Goal: Task Accomplishment & Management: Manage account settings

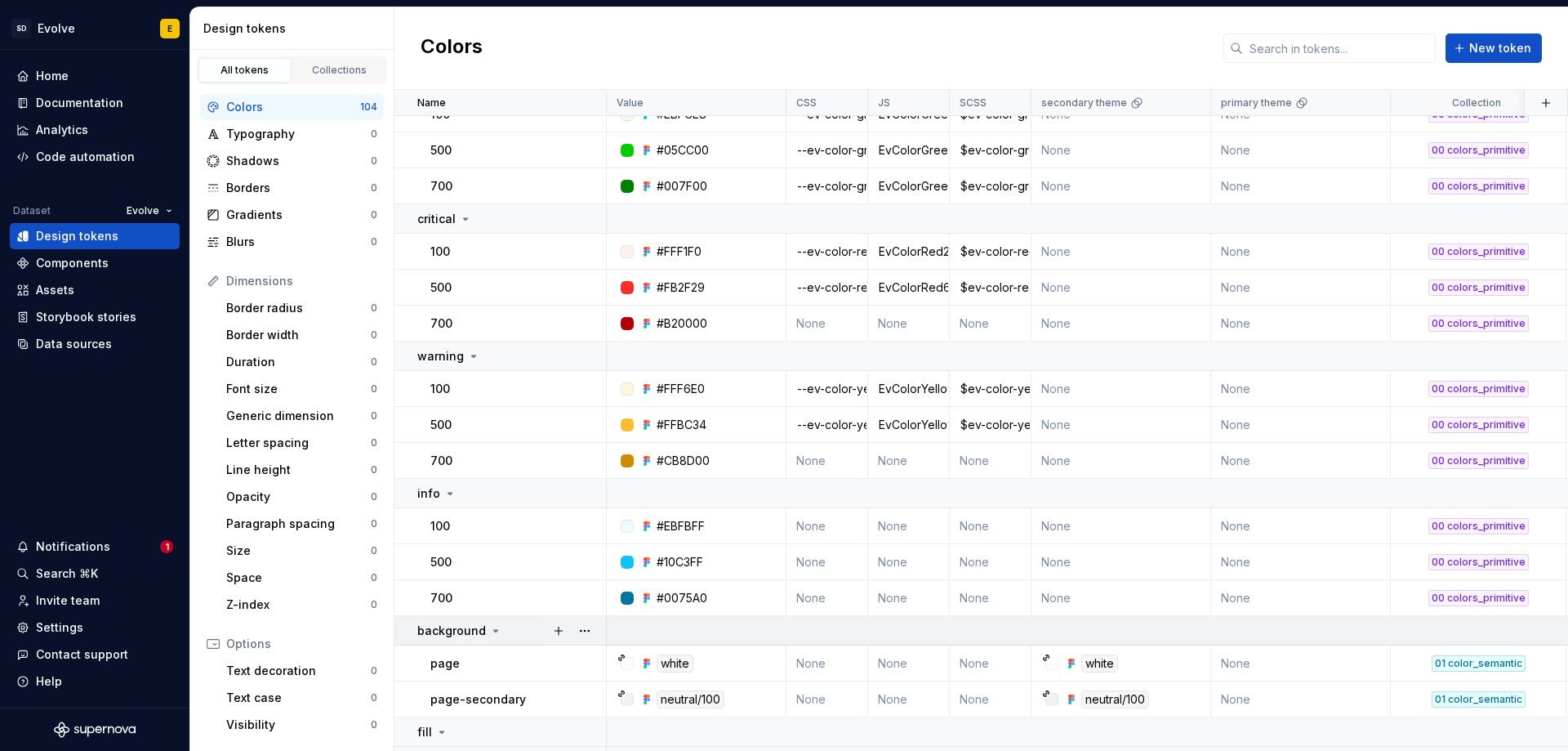
scroll to position [1069, 0]
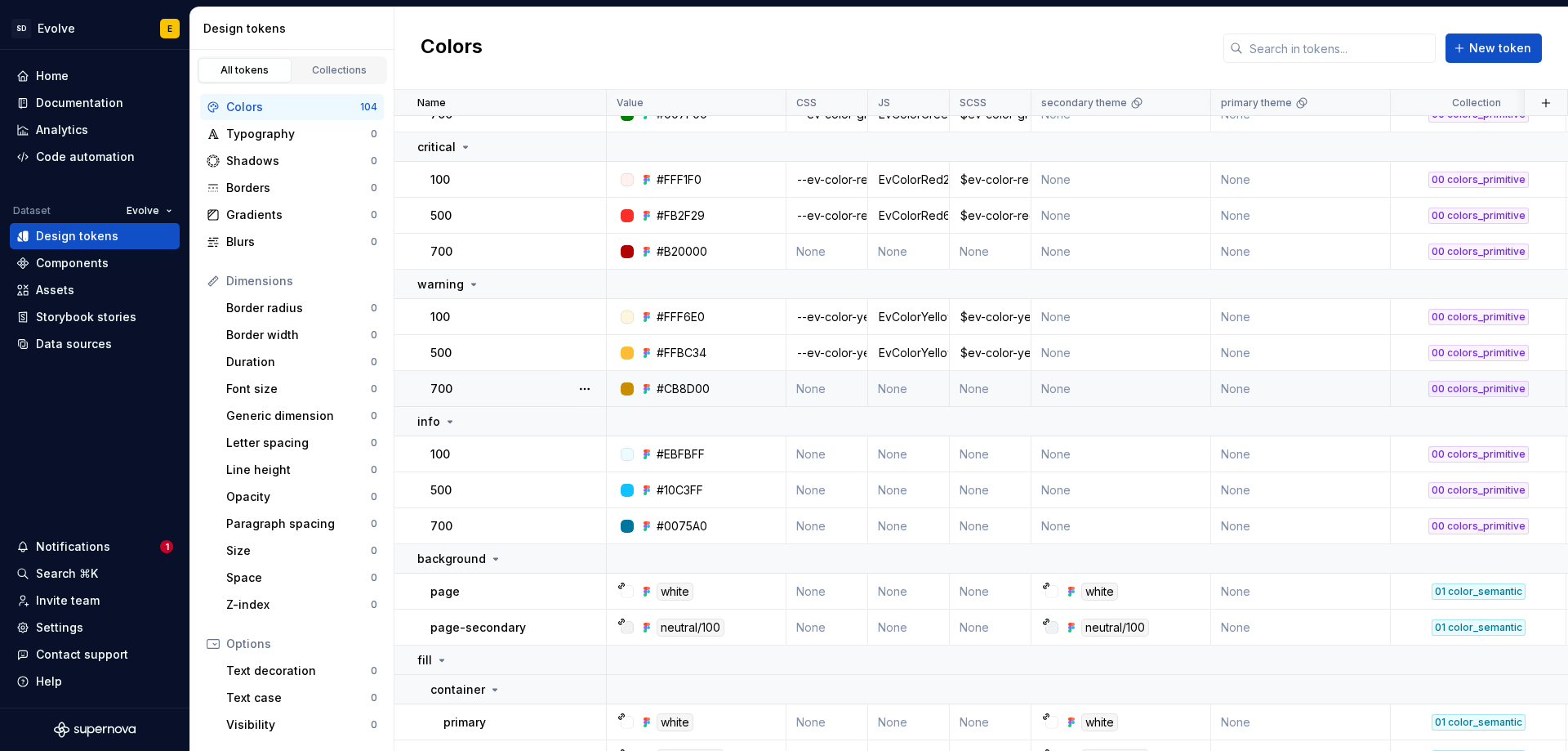
click at [820, 391] on td "None" at bounding box center [827, 389] width 81 height 36
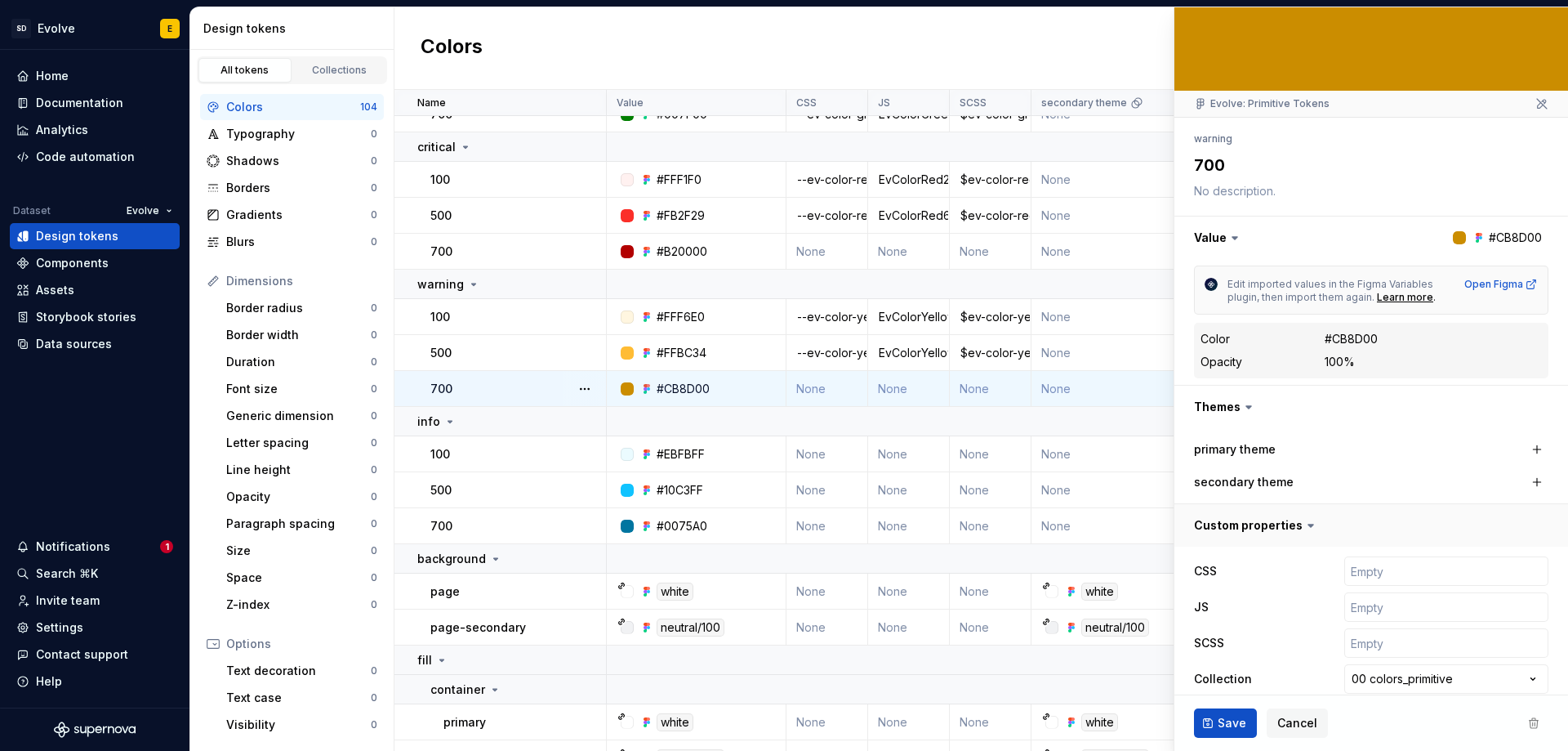
scroll to position [119, 0]
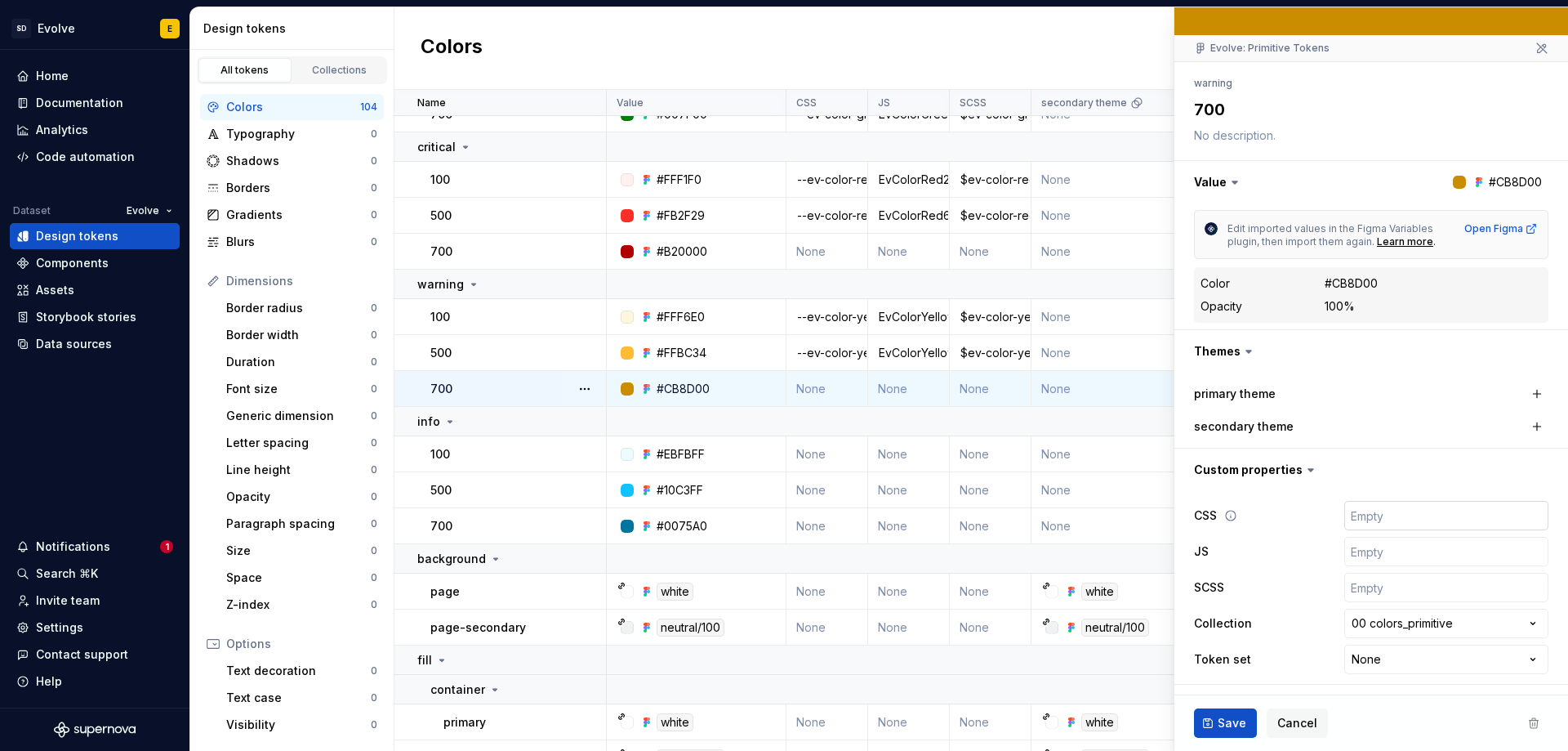
click at [1363, 517] on input "text" at bounding box center [1446, 515] width 204 height 29
type textarea "*"
type input "-"
type textarea "*"
type input "--"
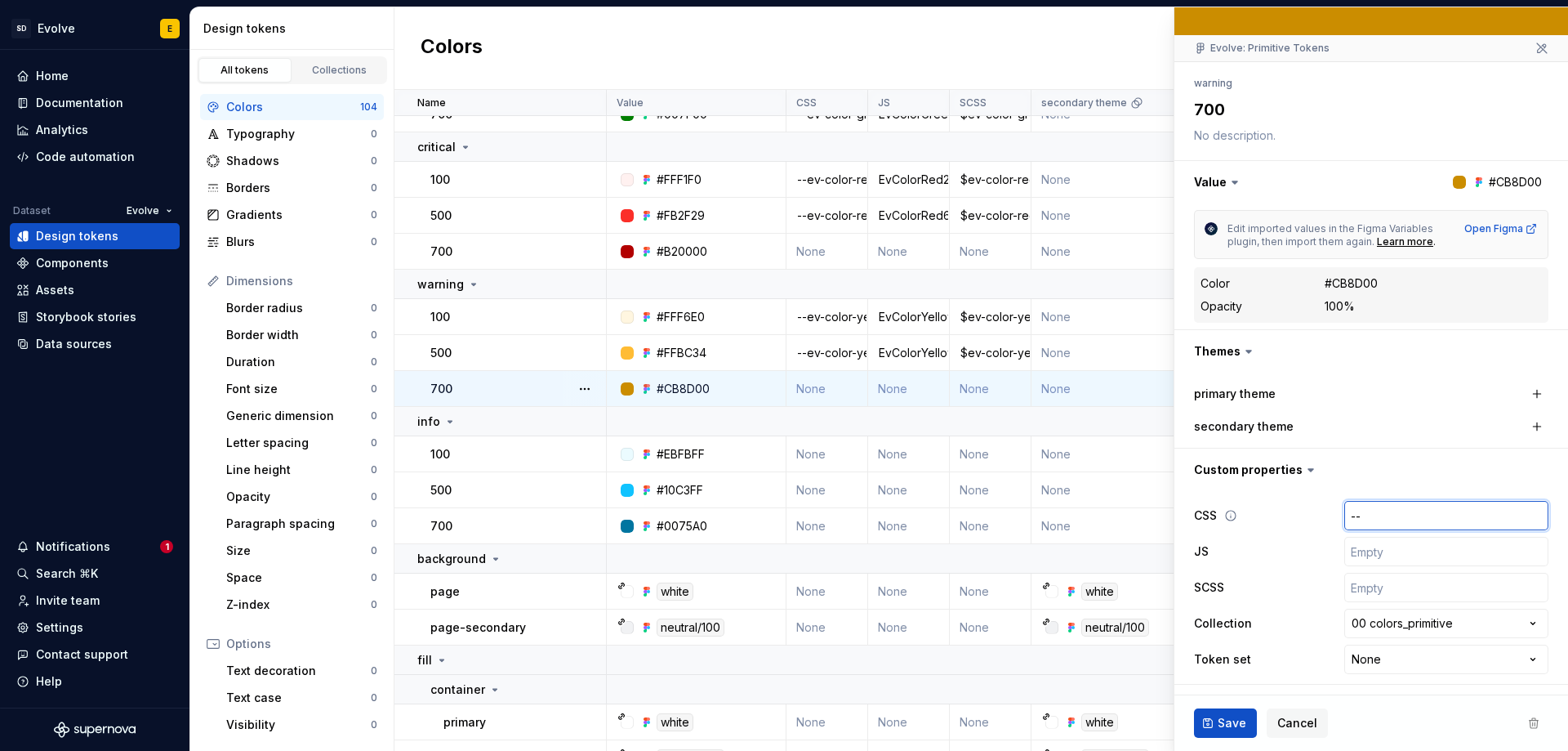
type textarea "*"
type input "--e"
type textarea "*"
type input "--ev"
type textarea "*"
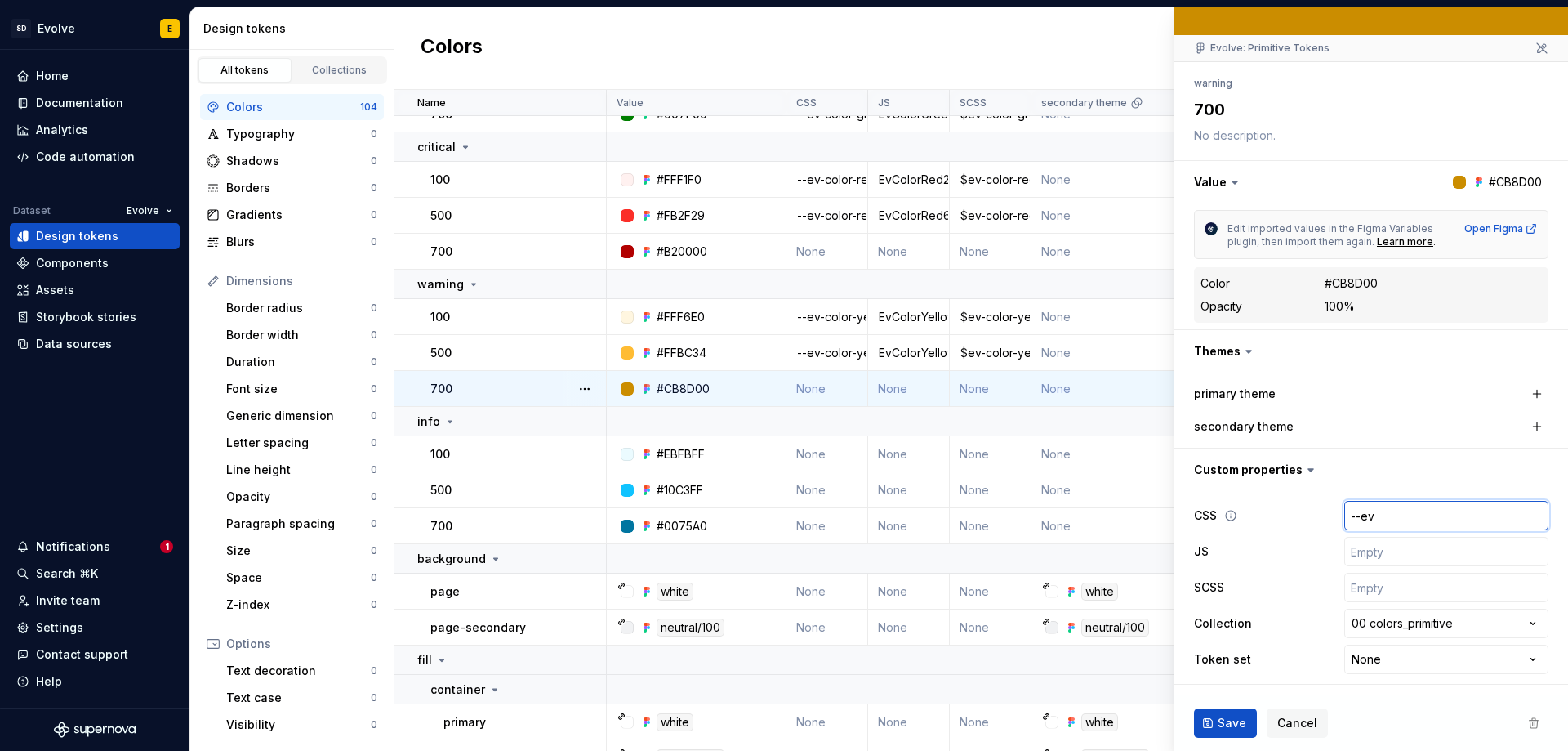
type input "--ev-"
type textarea "*"
type input "--ev-c"
type textarea "*"
type input "--ev-co"
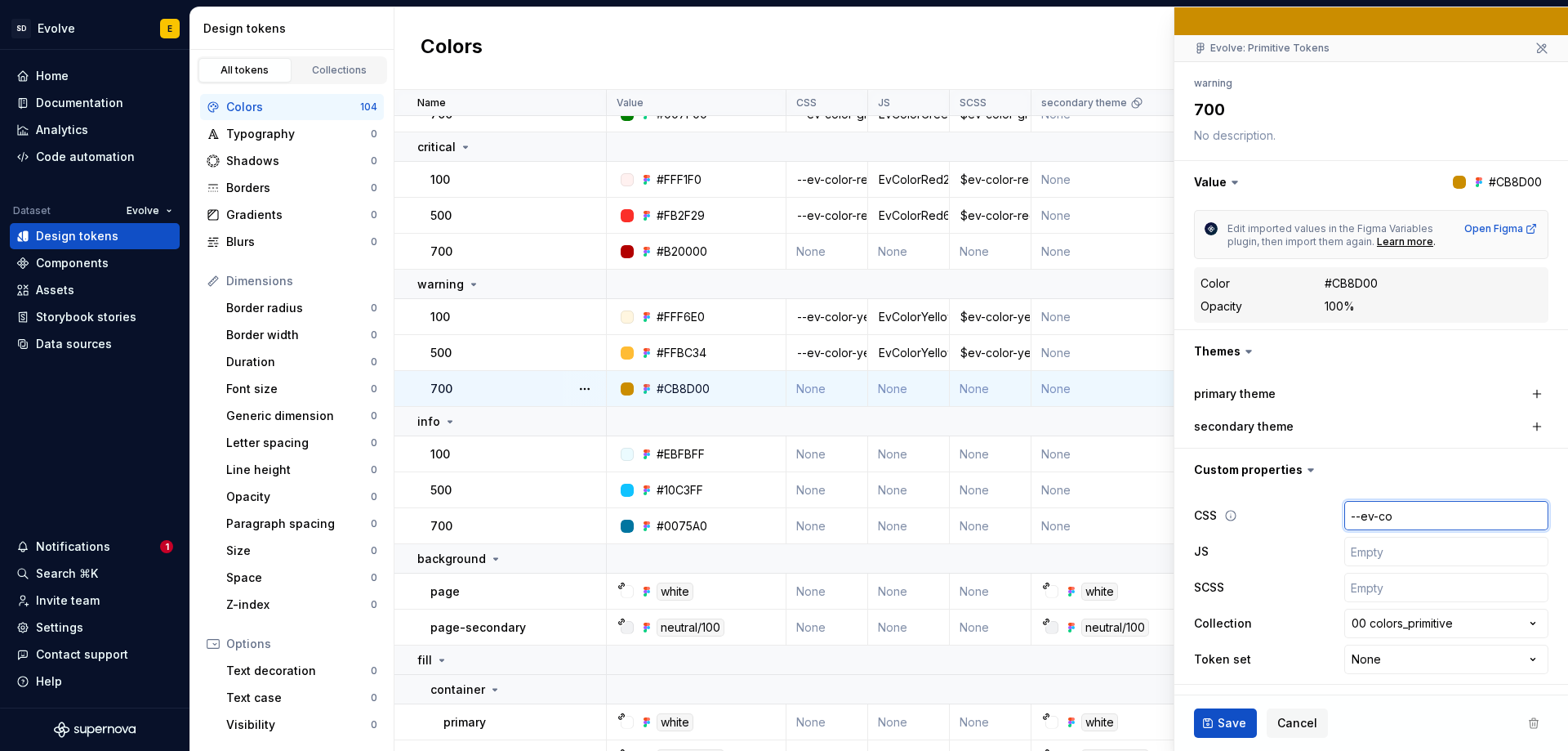
type textarea "*"
type input "--ev-col"
type textarea "*"
type input "--ev-colo"
type textarea "*"
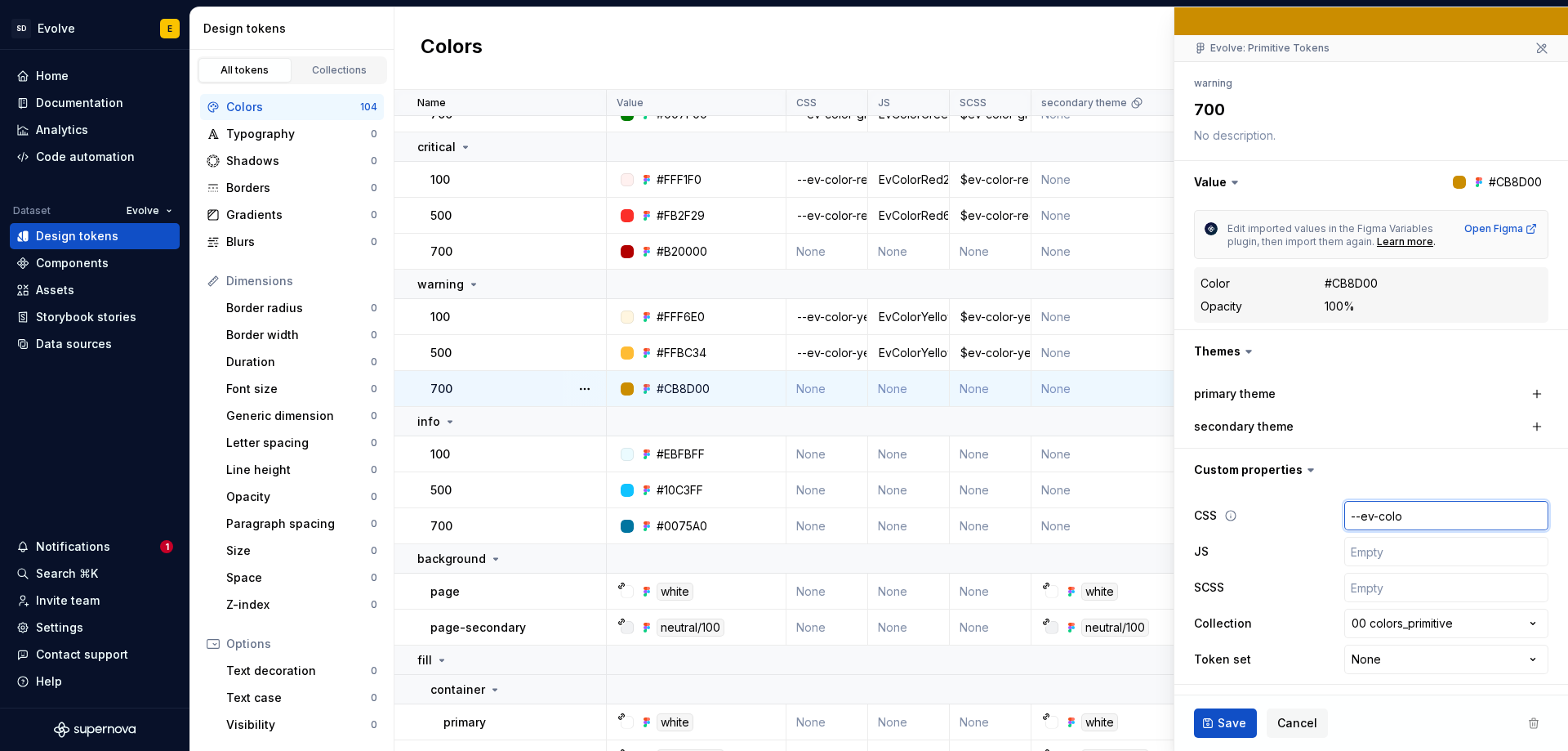
type input "--ev-color"
type textarea "*"
type input "--ev-color-"
type textarea "*"
type input "--ev-color-y"
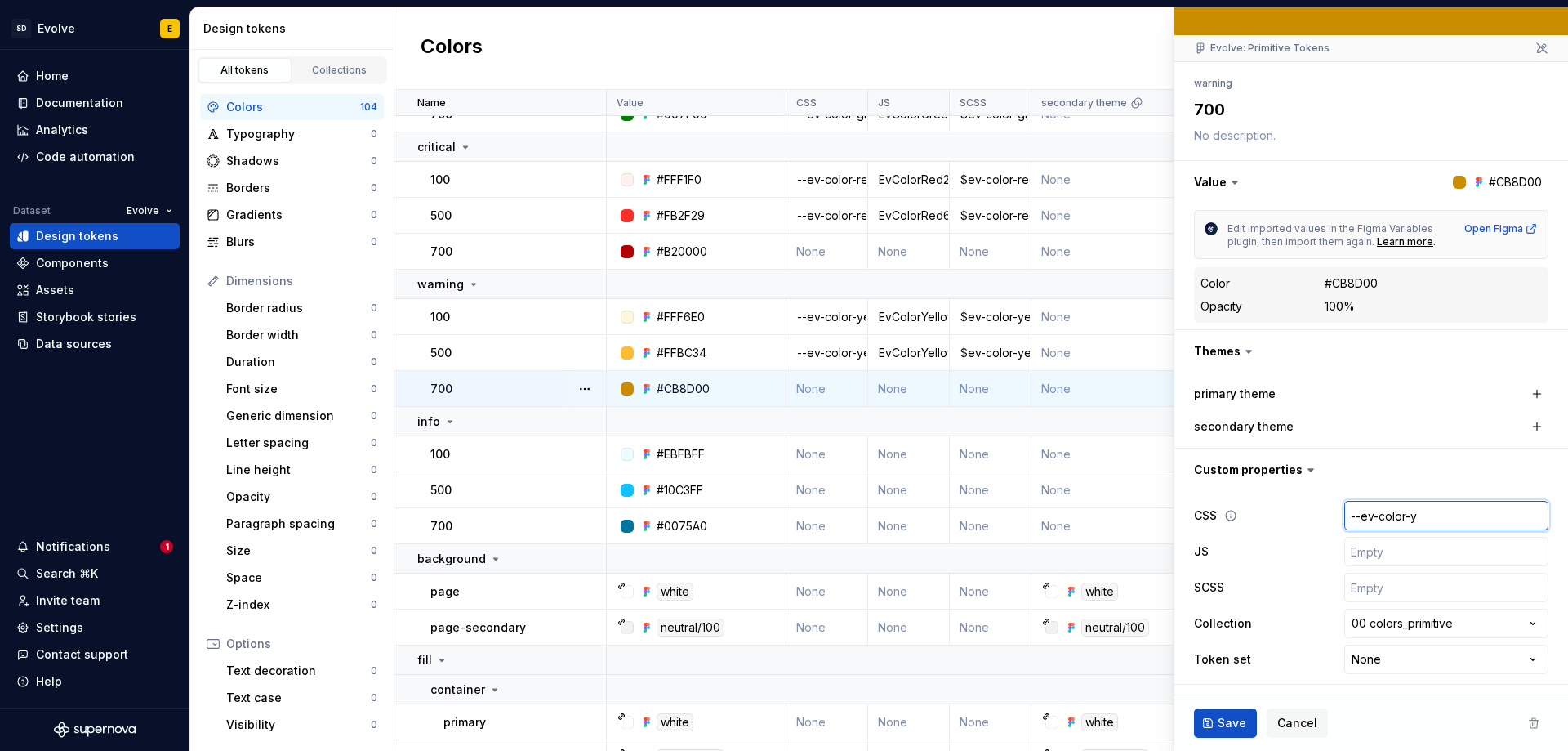
type textarea "*"
type input "--ev-color-ye"
type textarea "*"
type input "--ev-color-yel"
type textarea "*"
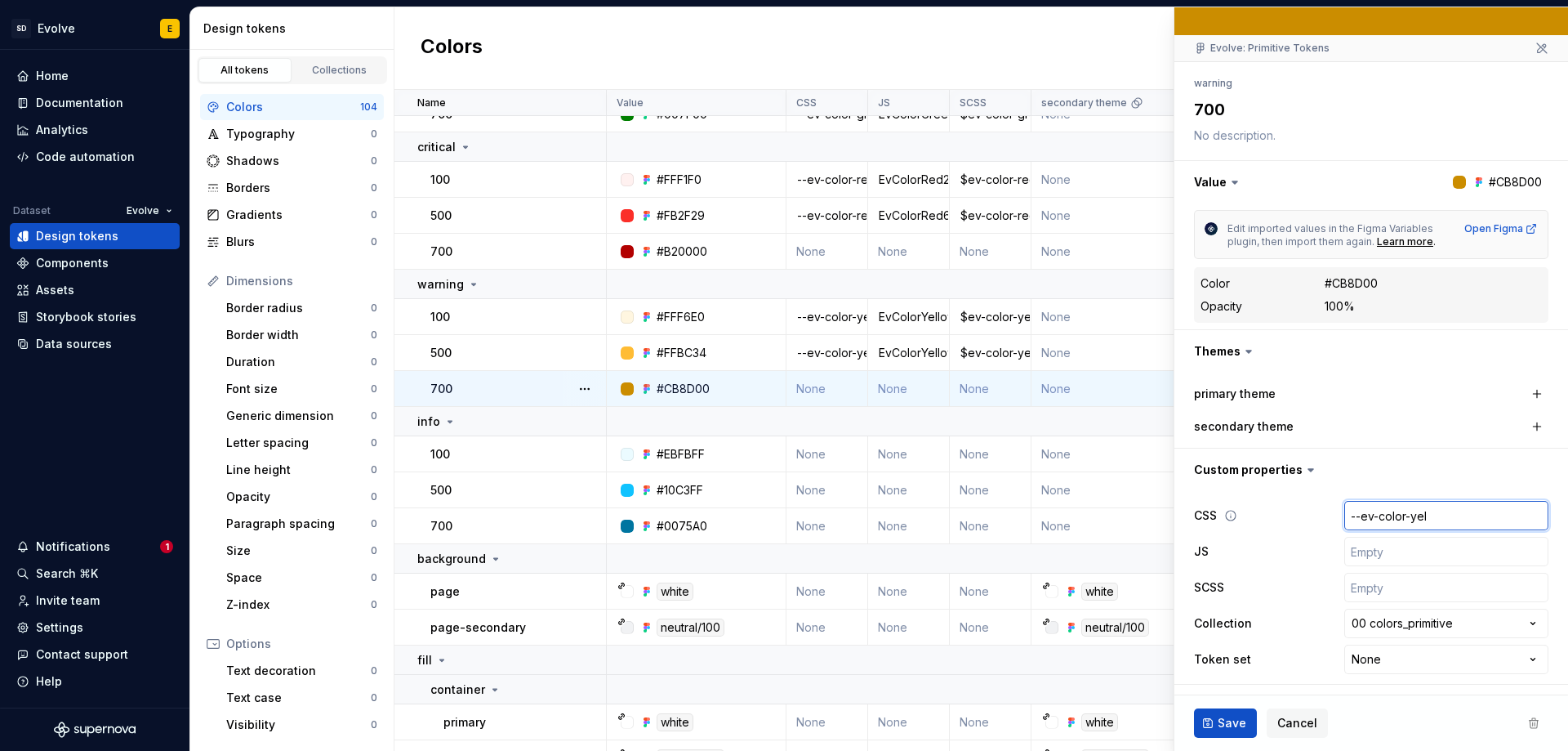
type input "--ev-color-yell"
type textarea "*"
type input "--ev-color-yello"
type textarea "*"
type input "--ev-color-yellow-"
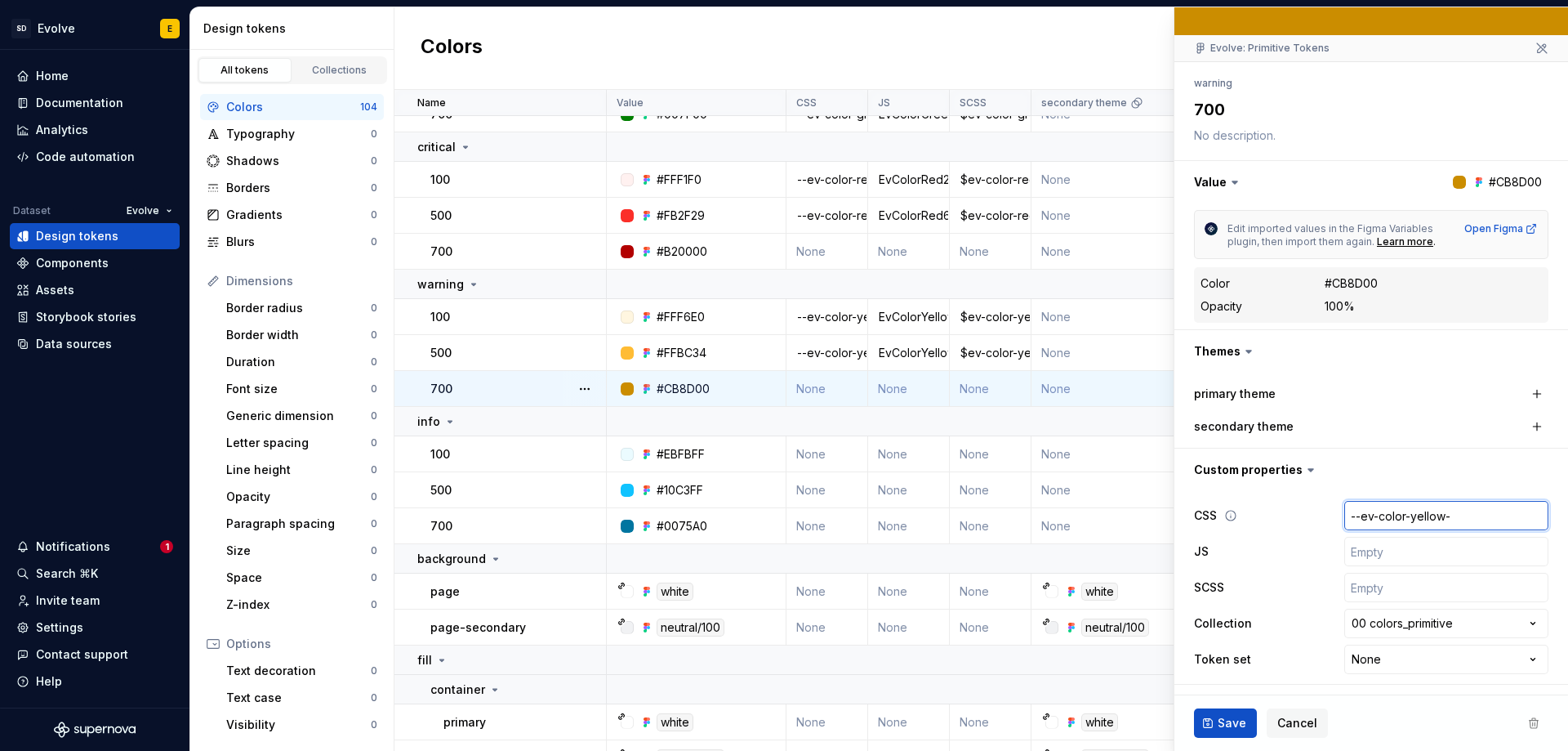
type textarea "*"
type input "--ev-color-yellow-7"
type textarea "*"
type input "--ev-color-yellow-70"
type textarea "*"
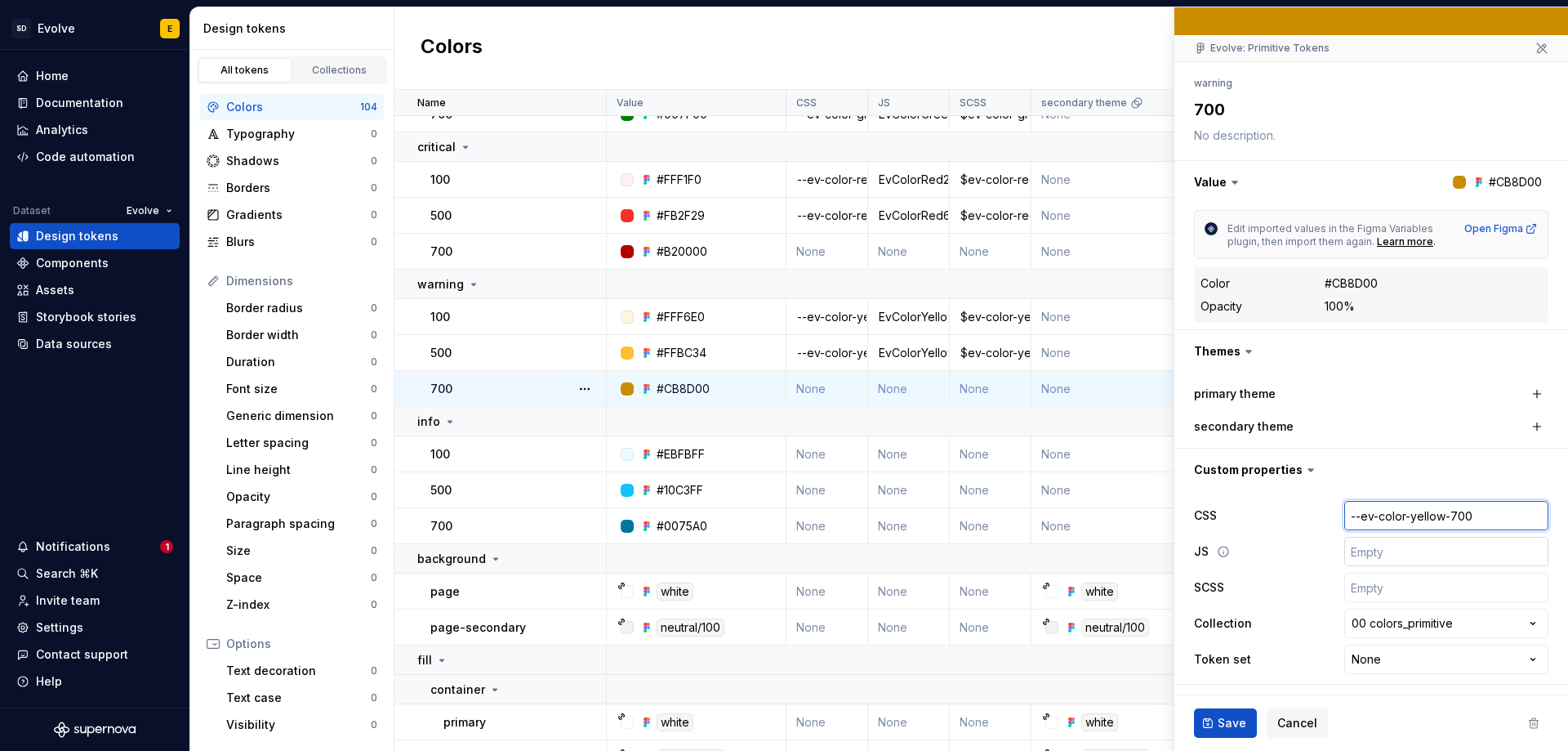
type input "--ev-color-yellow-700"
click at [1382, 550] on input "text" at bounding box center [1446, 551] width 204 height 29
type textarea "*"
type input "E"
type textarea "*"
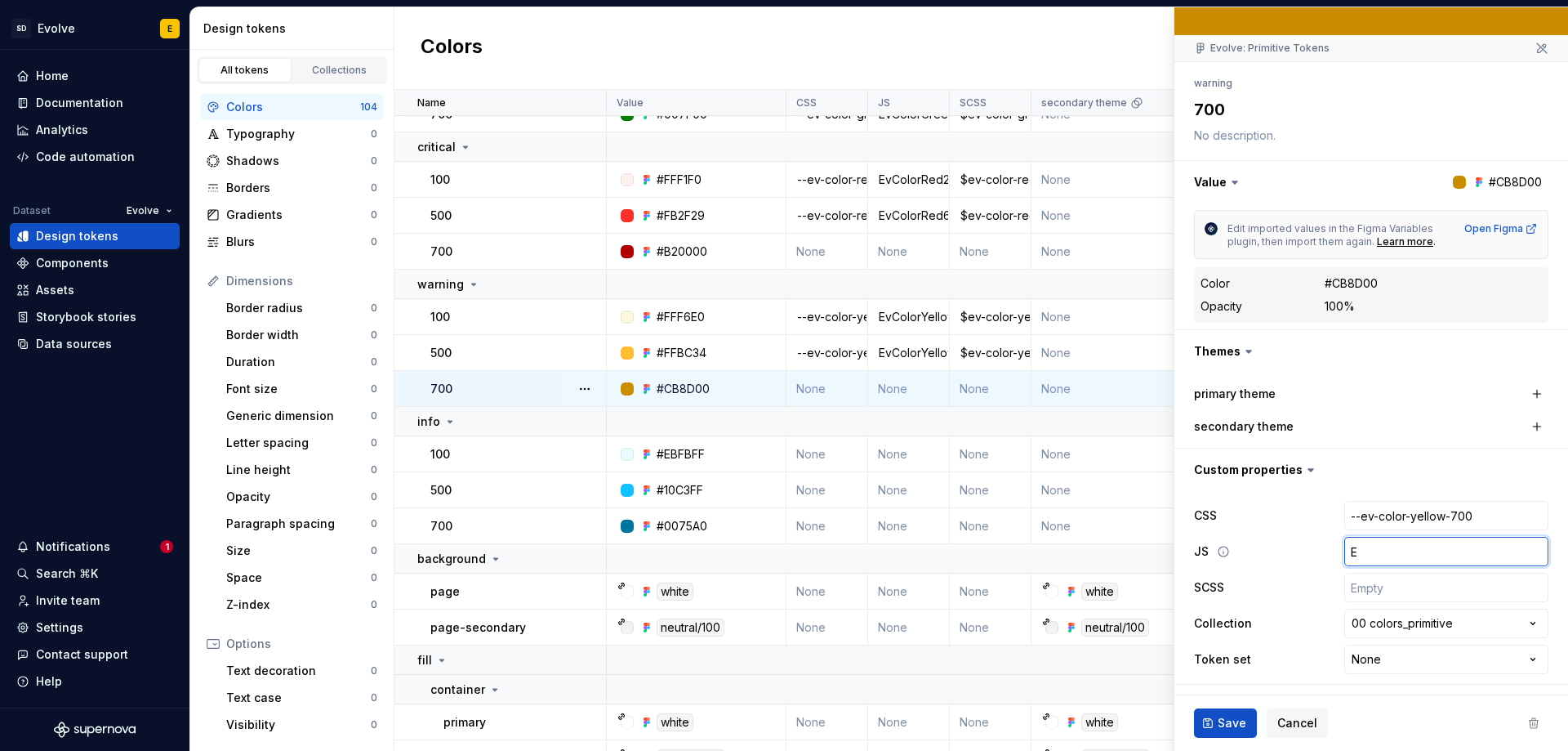
type input "Ev"
type textarea "*"
type input "EvC"
type textarea "*"
type input "EvCo"
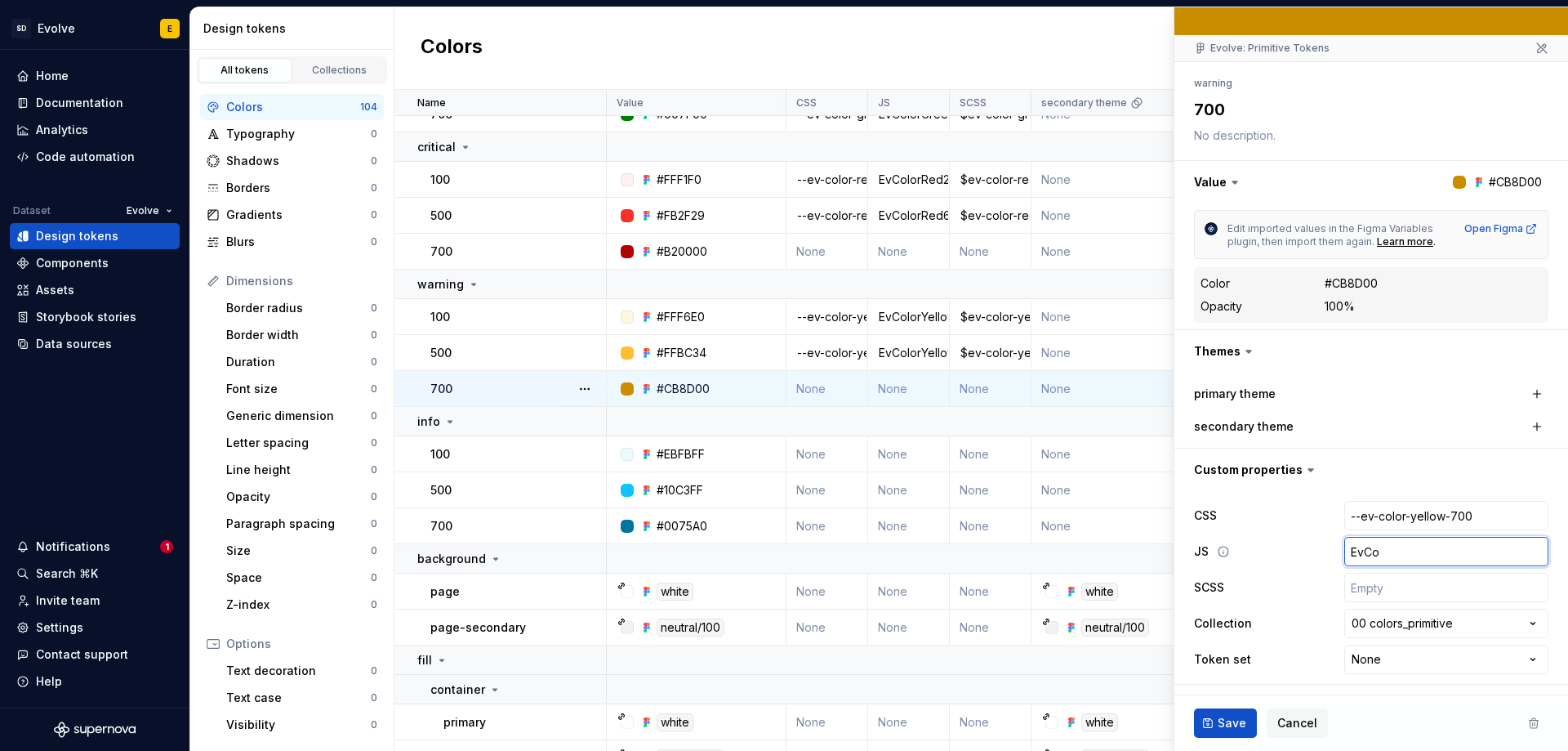
type textarea "*"
type input "EvCol"
type textarea "*"
type input "EvColo"
type textarea "*"
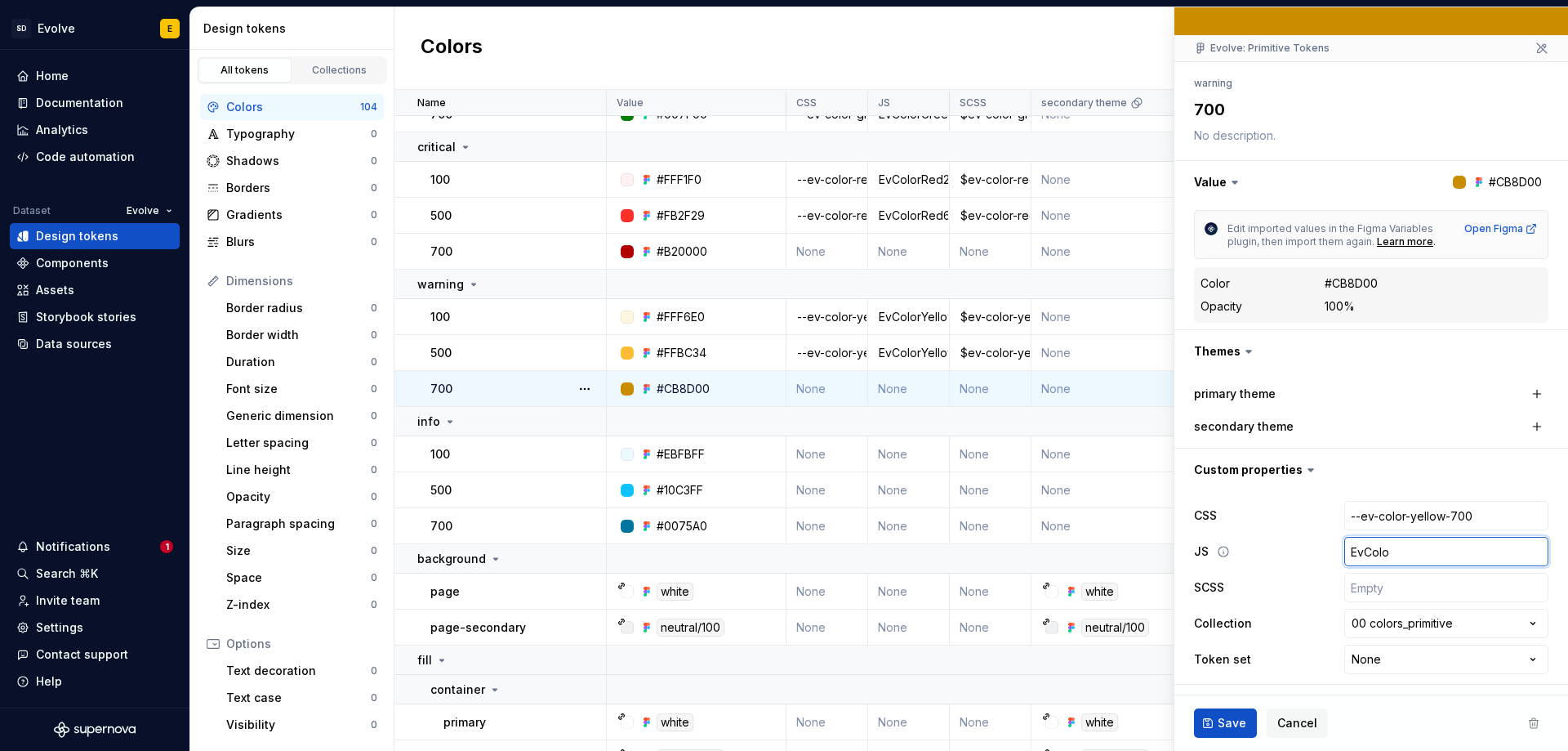
type input "EvColor"
type textarea "*"
type input "EvColorY"
type textarea "*"
type input "EvColorYel"
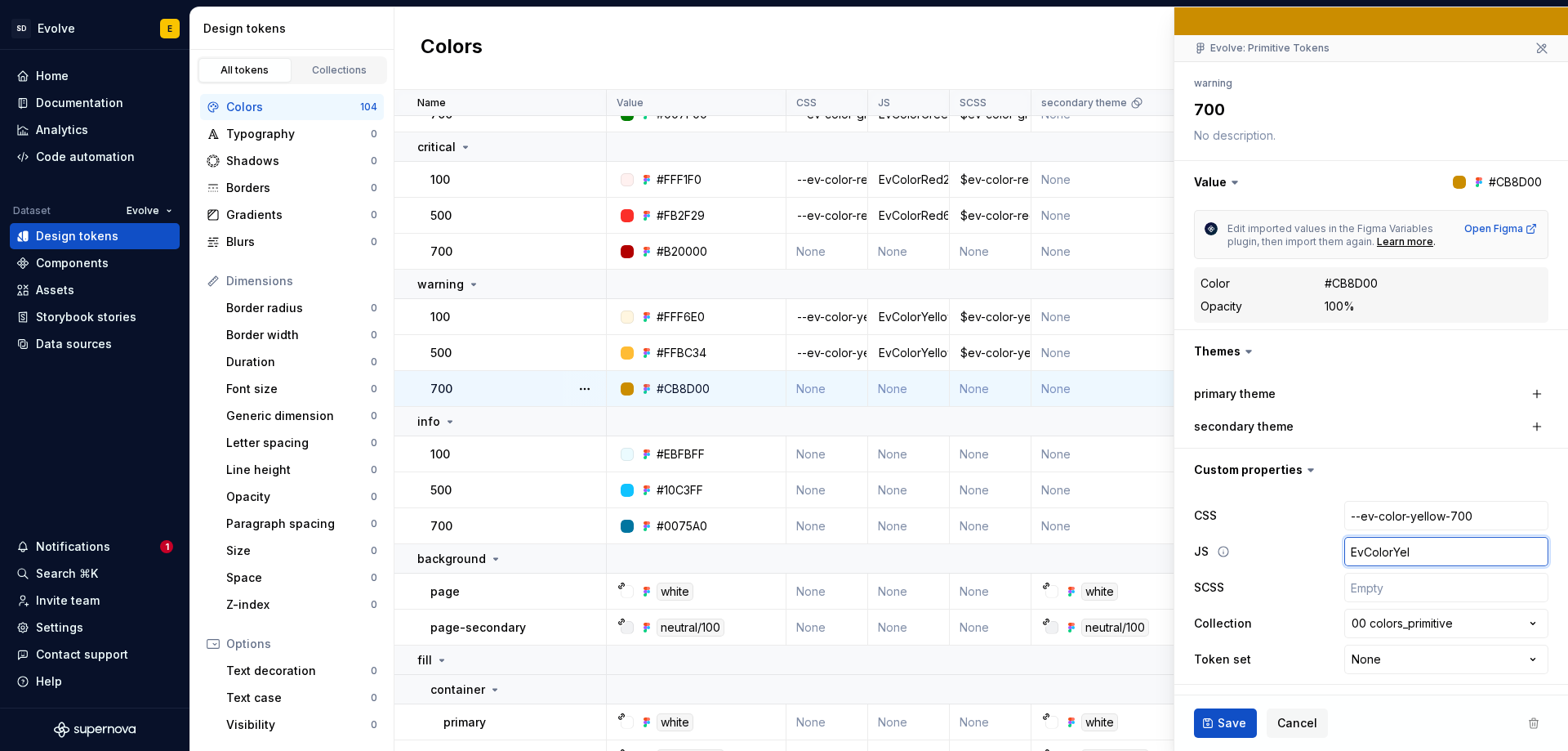
type textarea "*"
type input "EvColorYell"
type textarea "*"
type input "EvColorYello"
type textarea "*"
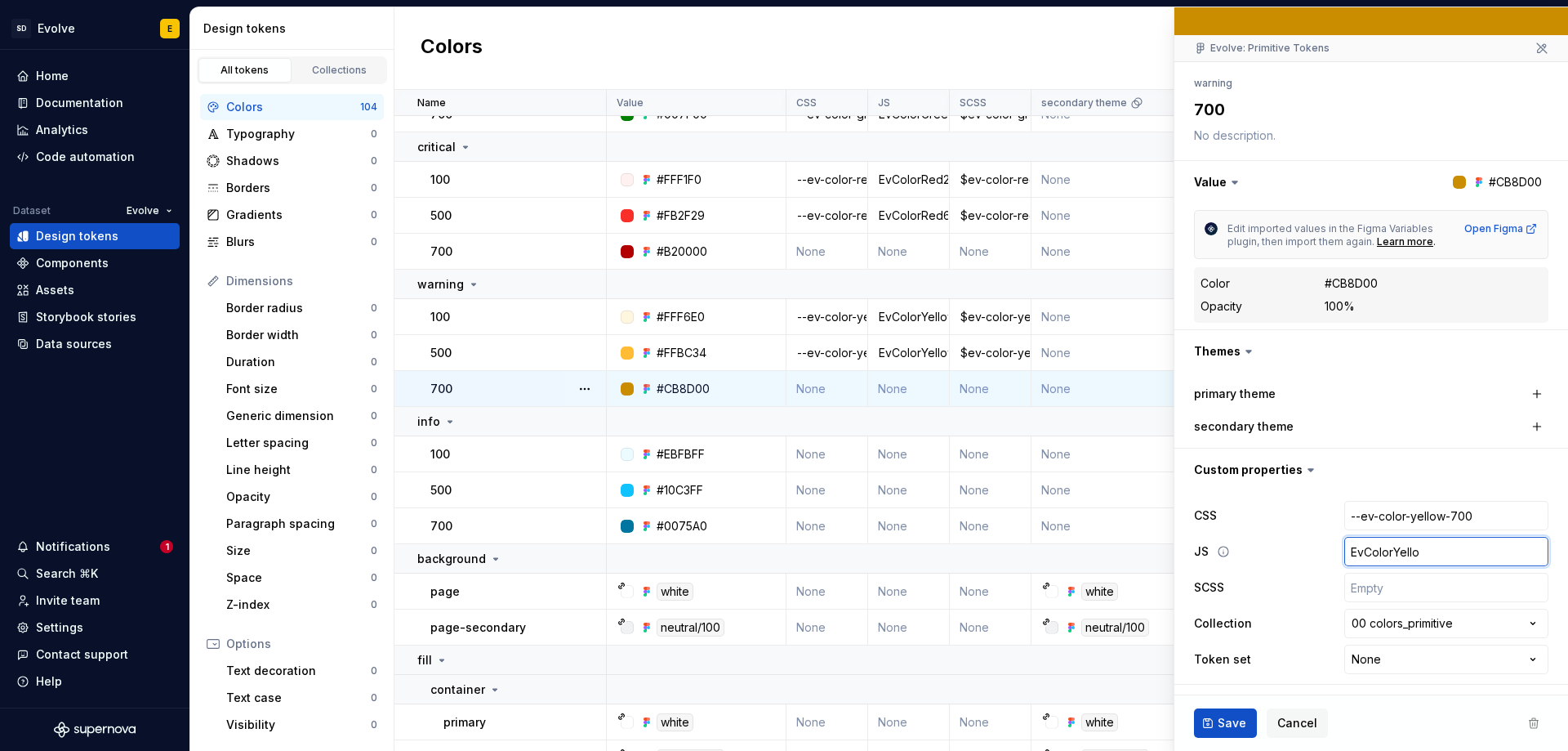
type input "EvColorYellow"
type textarea "*"
type input "EvColorYellow7"
type textarea "*"
type input "EvColorYellow70"
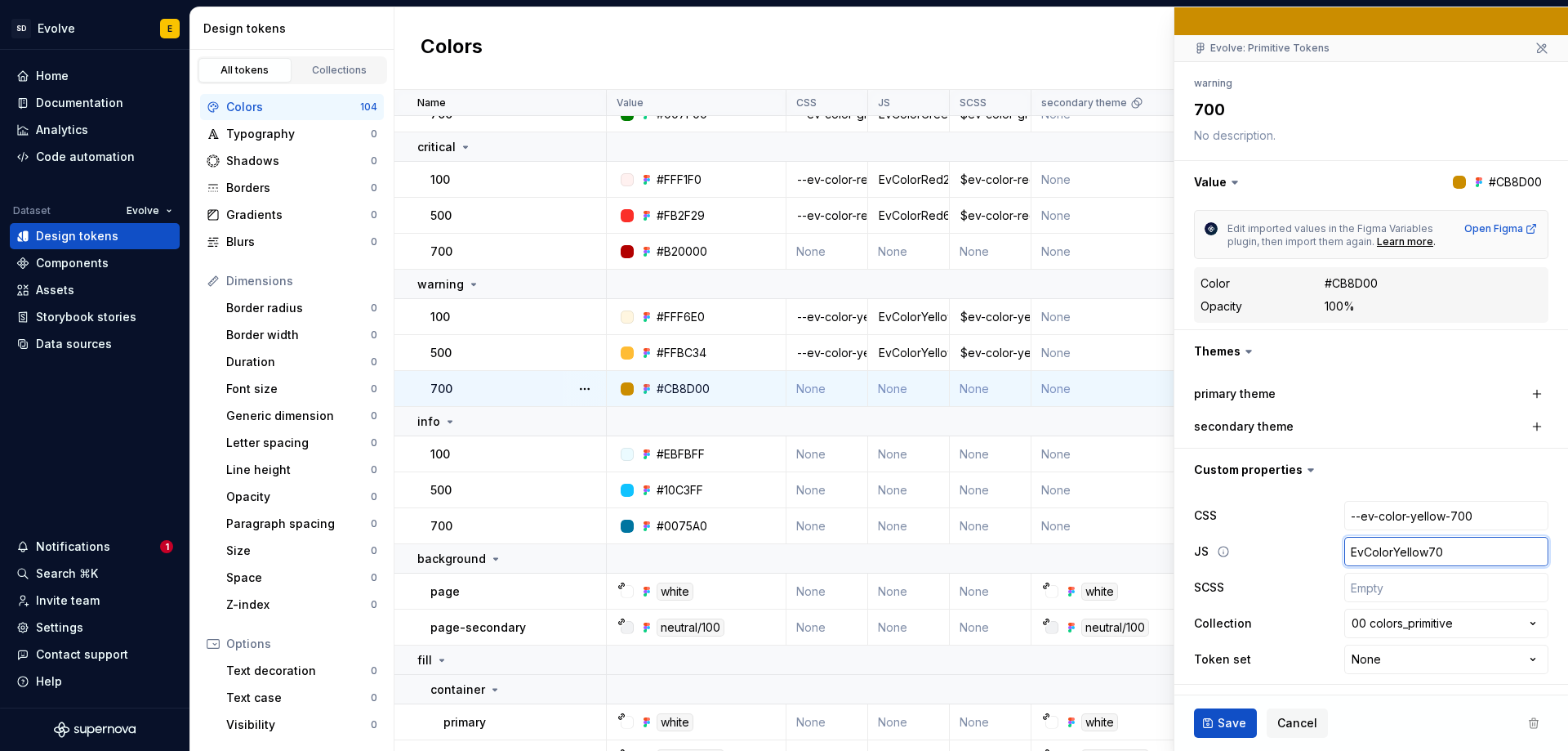
type textarea "*"
type input "EvColorYellow700"
click at [1380, 596] on input "text" at bounding box center [1446, 587] width 204 height 29
type textarea "*"
type input "$"
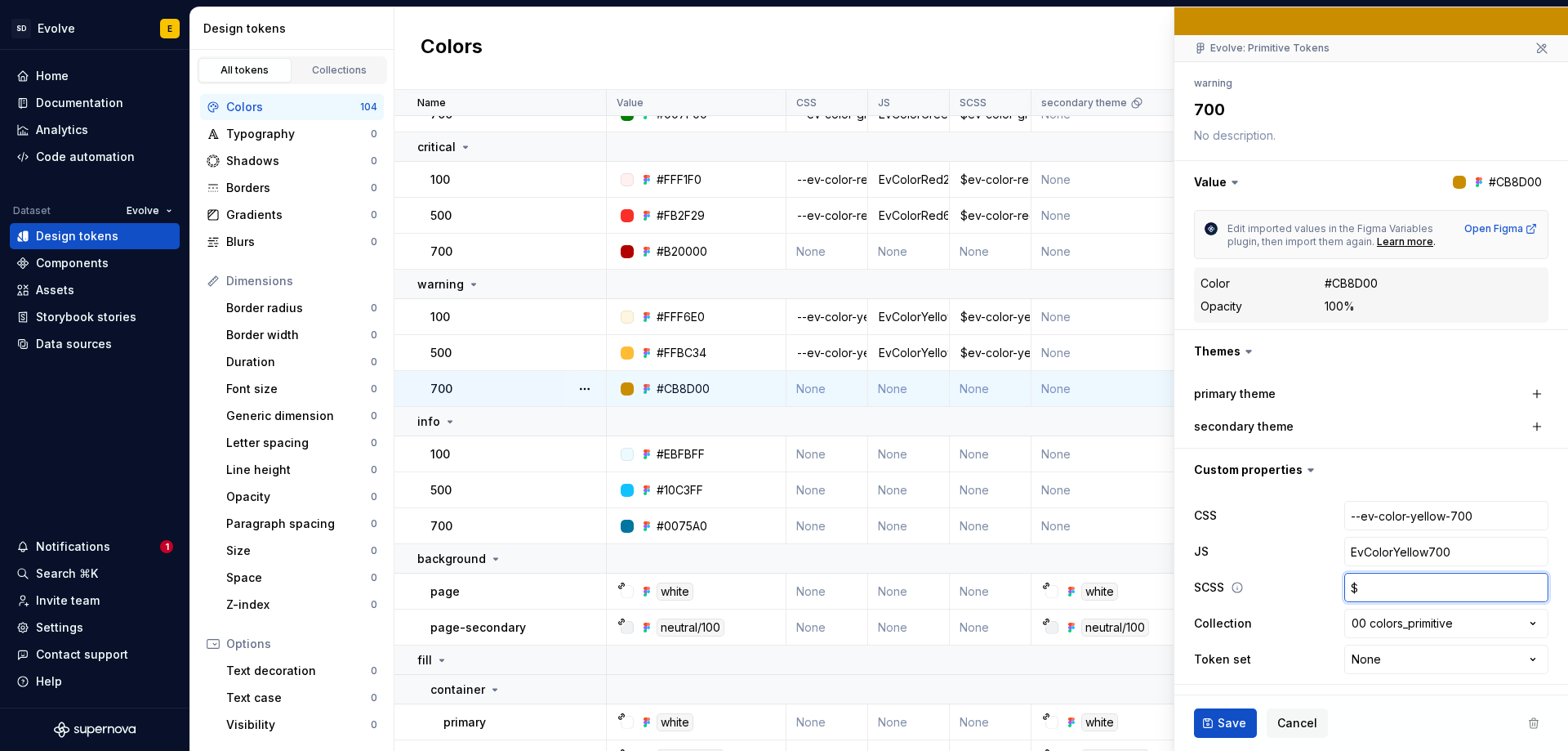
type textarea "*"
type input "$e"
type textarea "*"
type input "$ev"
type textarea "*"
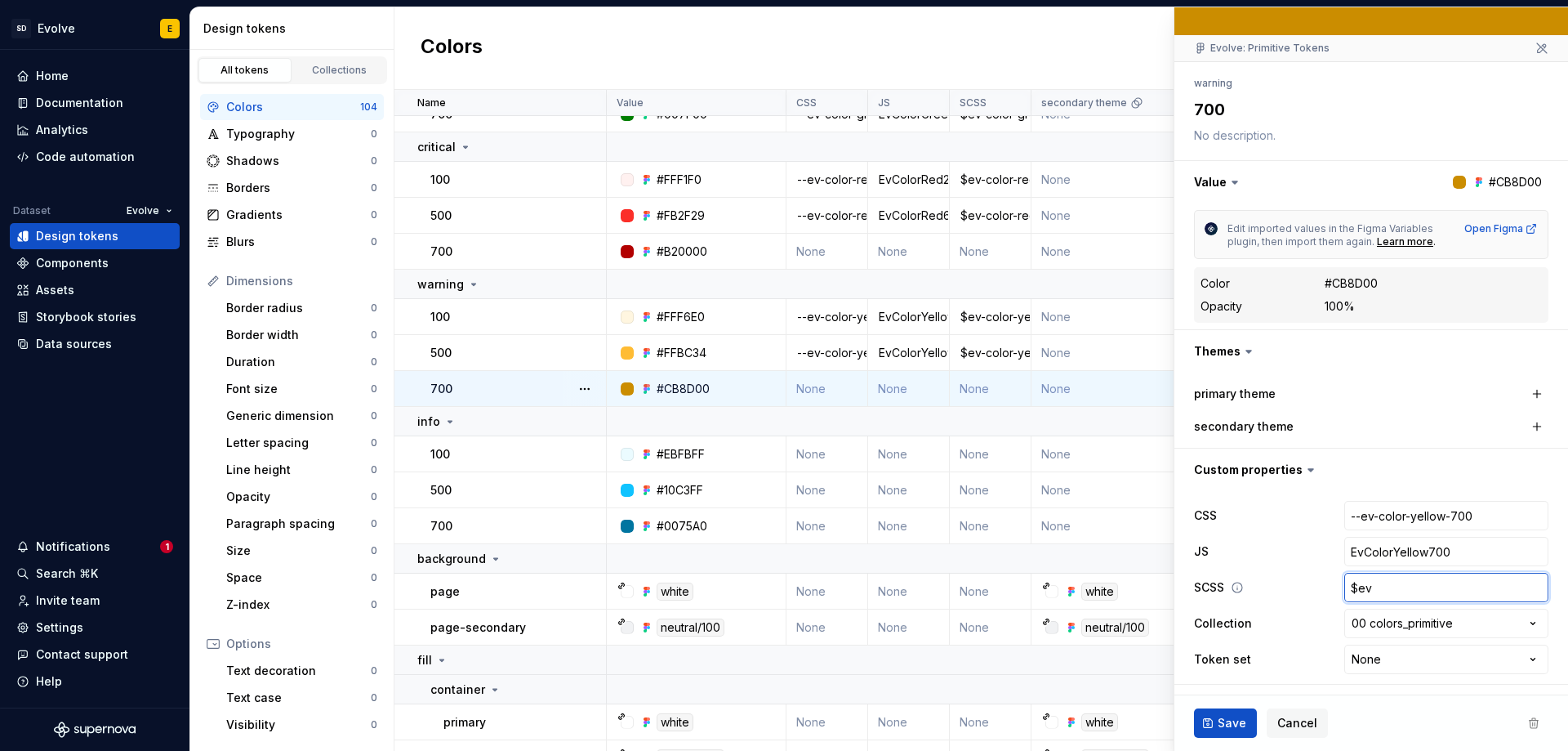
type input "$ev-"
type textarea "*"
type input "$ev-c"
type textarea "*"
type input "$ev-co"
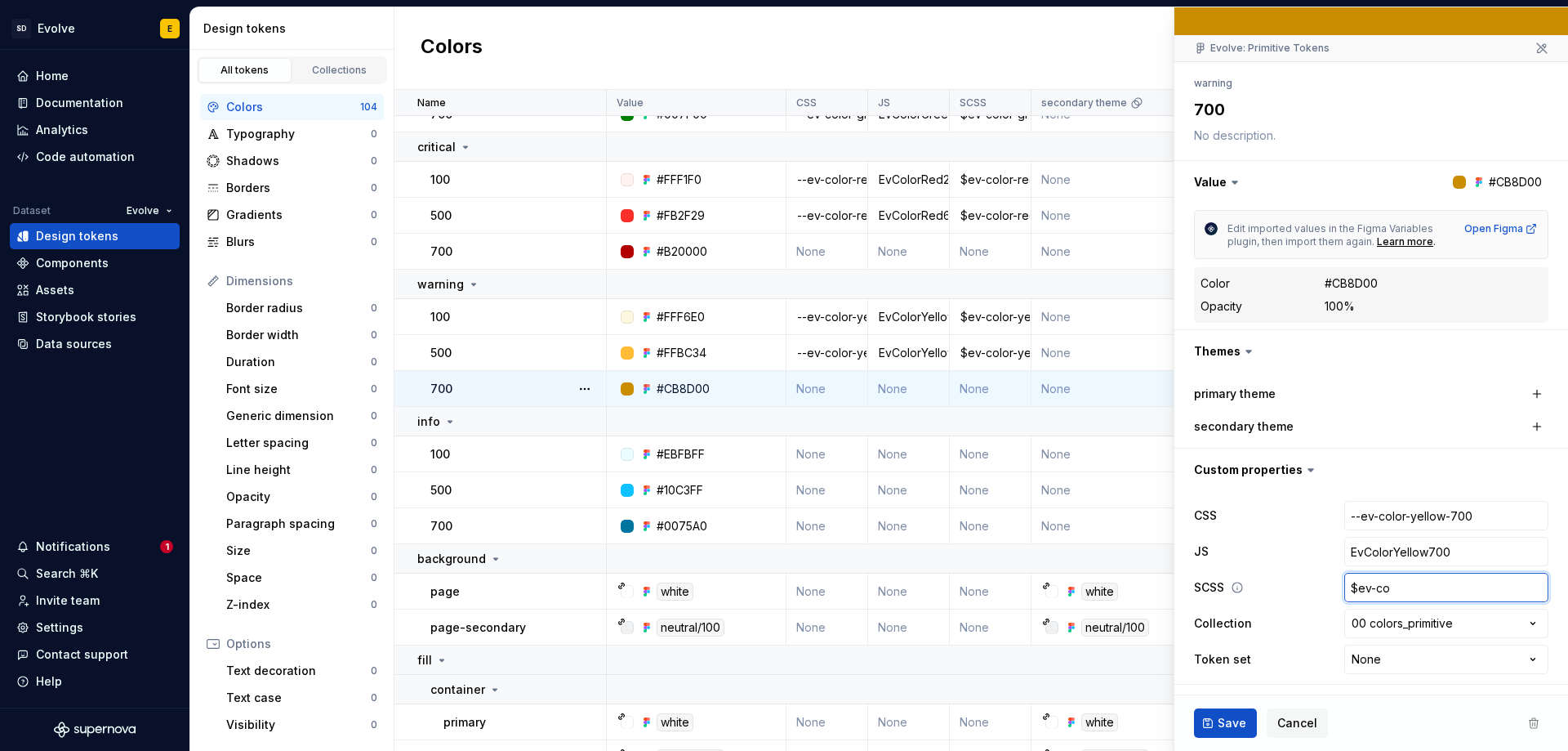
type textarea "*"
type input "$ev-col"
type textarea "*"
type input "$ev-colo"
type textarea "*"
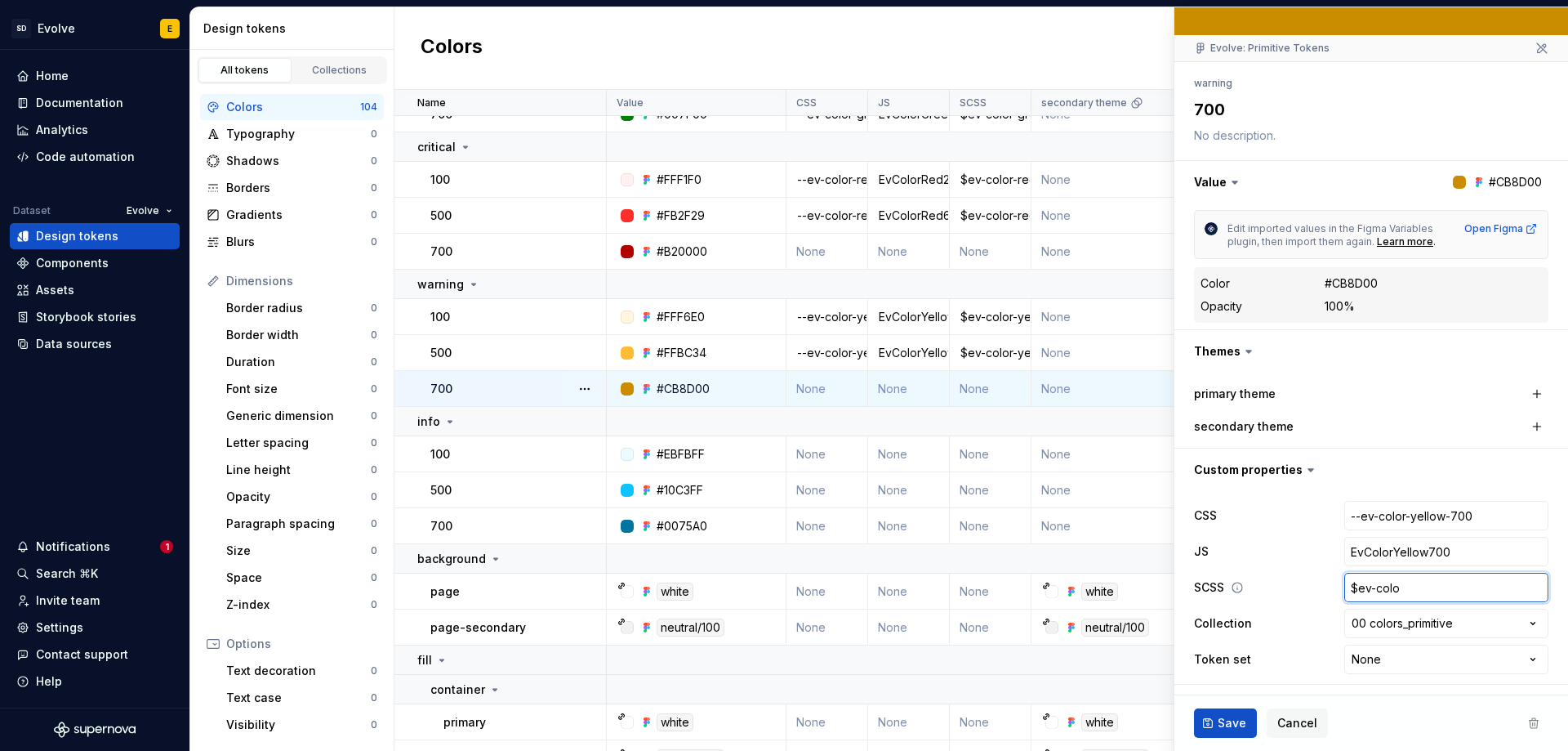
type input "$ev-color"
type textarea "*"
type input "$ev-color-"
type textarea "*"
type input "$ev-color-y"
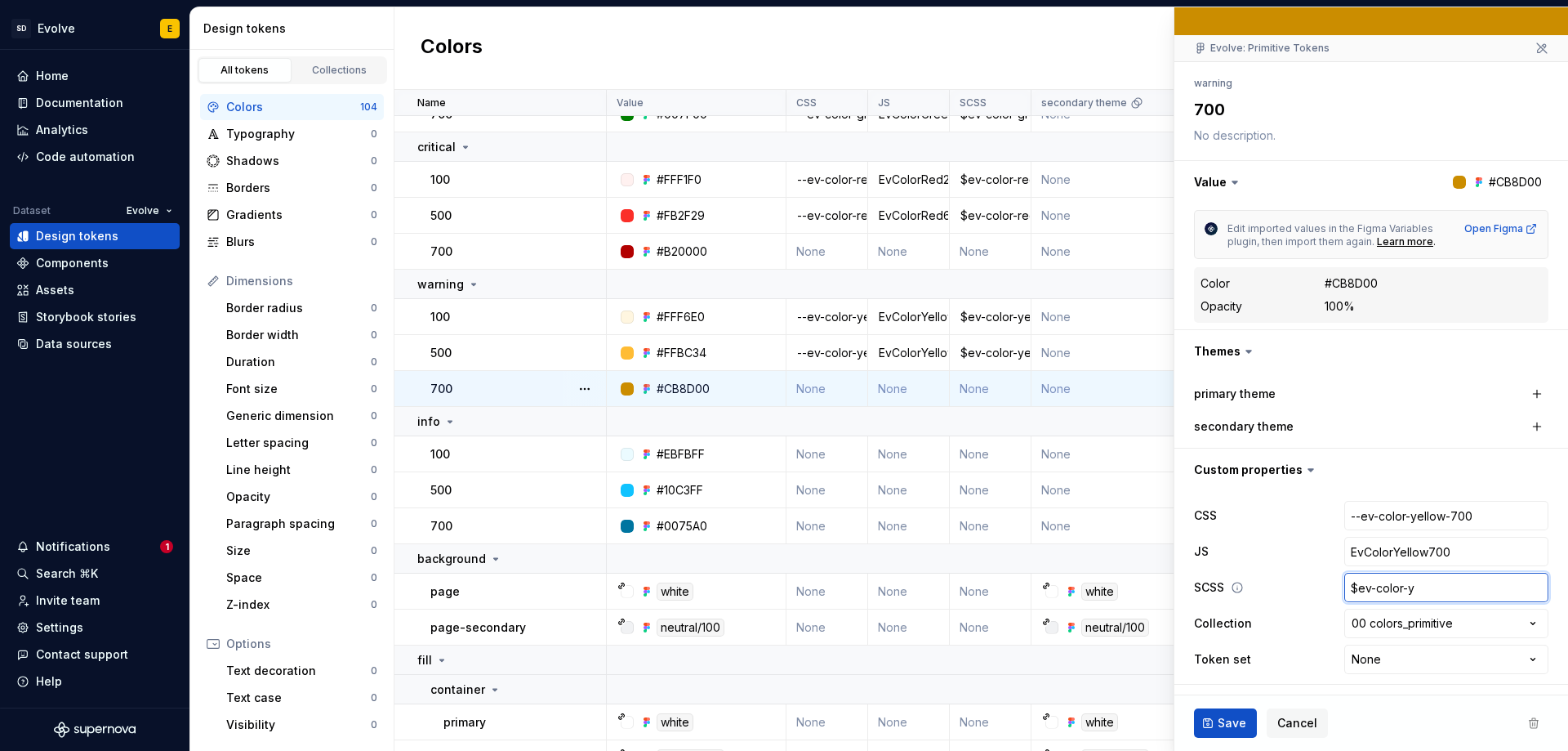
type textarea "*"
type input "$ev-color-ye"
type textarea "*"
type input "$ev-color-yel"
type textarea "*"
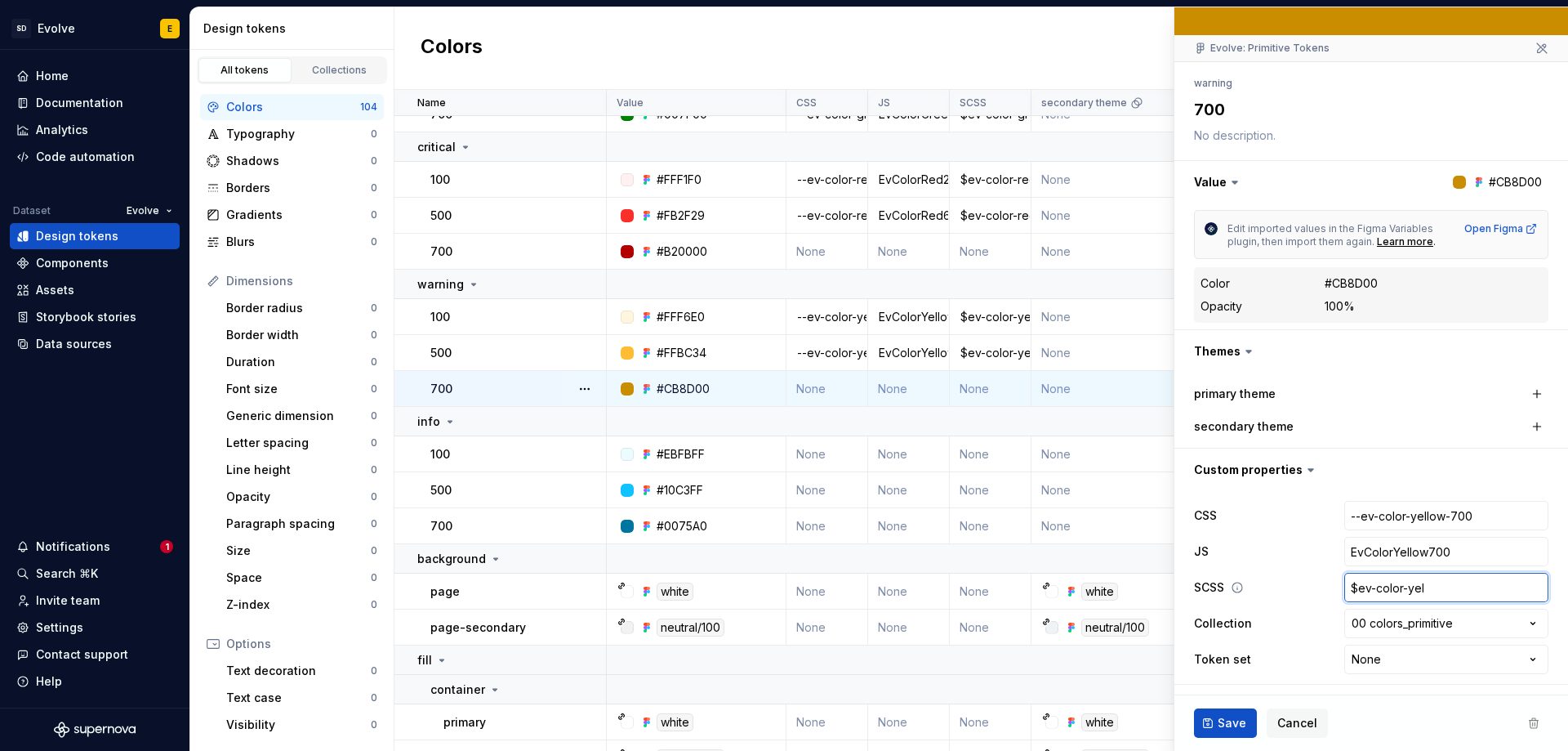
type input "$ev-color-yell"
type textarea "*"
type input "$ev-color-yello"
type textarea "*"
type input "$ev-color-yellow"
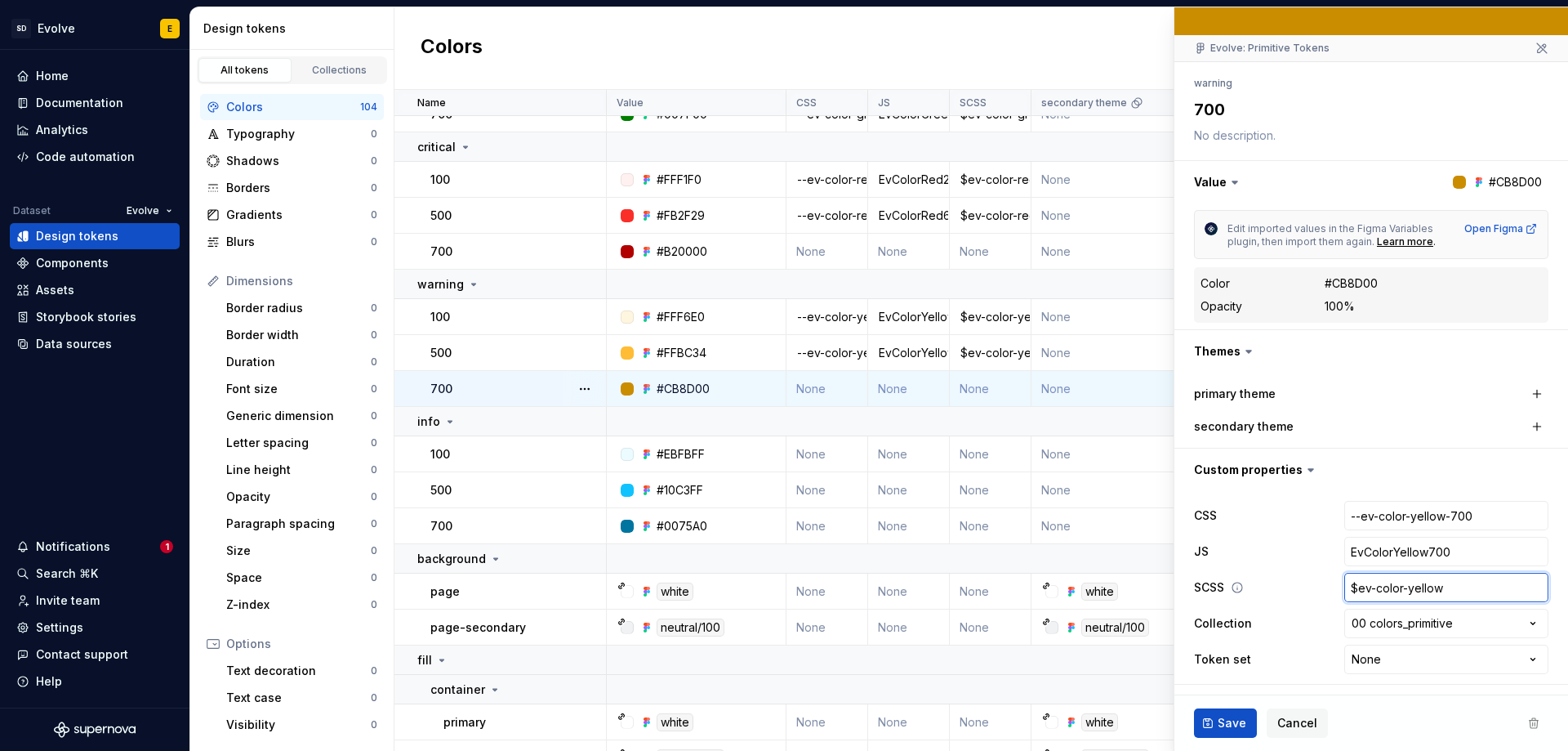
type textarea "*"
type input "$ev-color-yellow-"
type textarea "*"
type input "$ev-color-yellow-7"
type textarea "*"
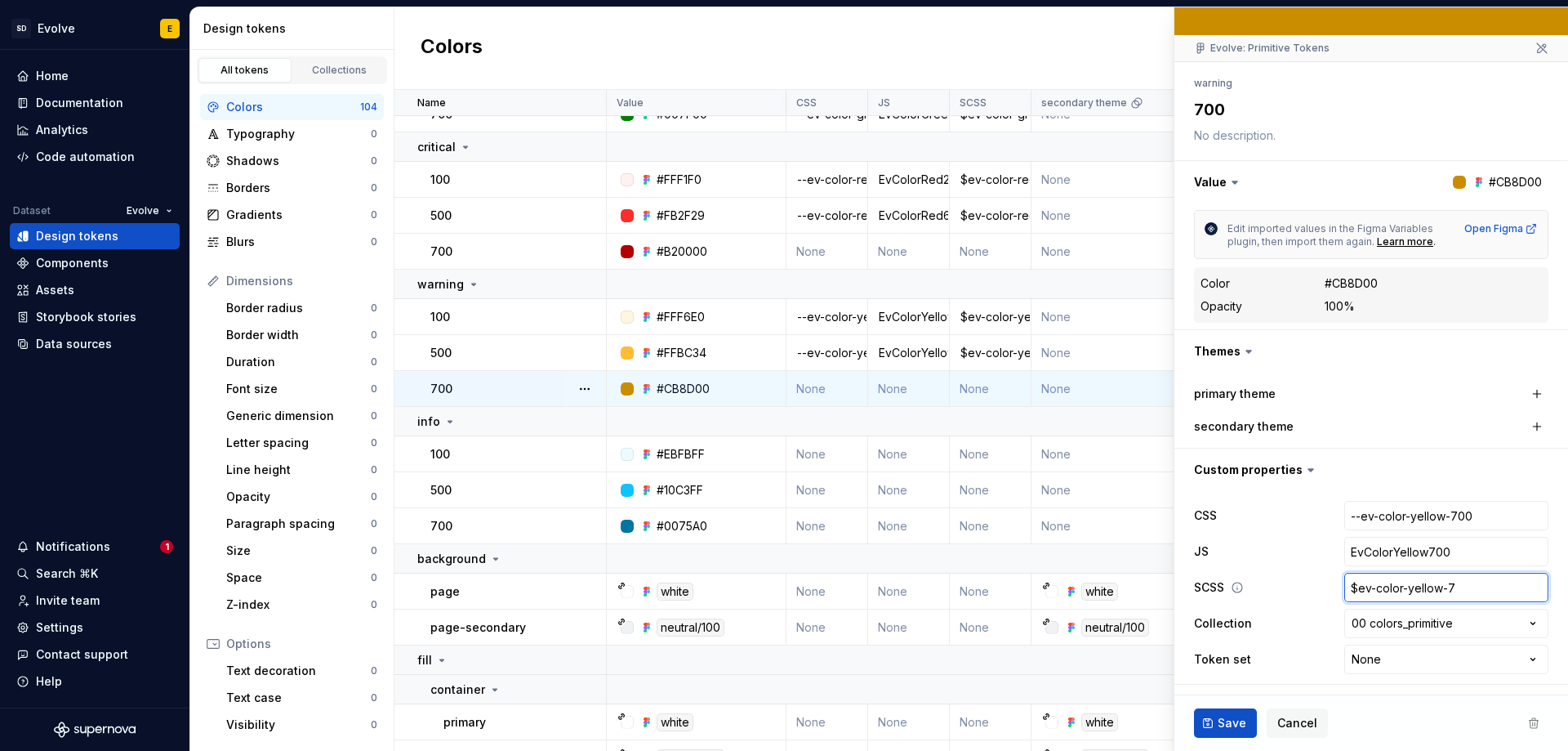
type input "$ev-color-yellow-70"
type textarea "*"
type input "$ev-color-yellow-700"
click at [1229, 730] on span "Save" at bounding box center [1231, 723] width 28 height 16
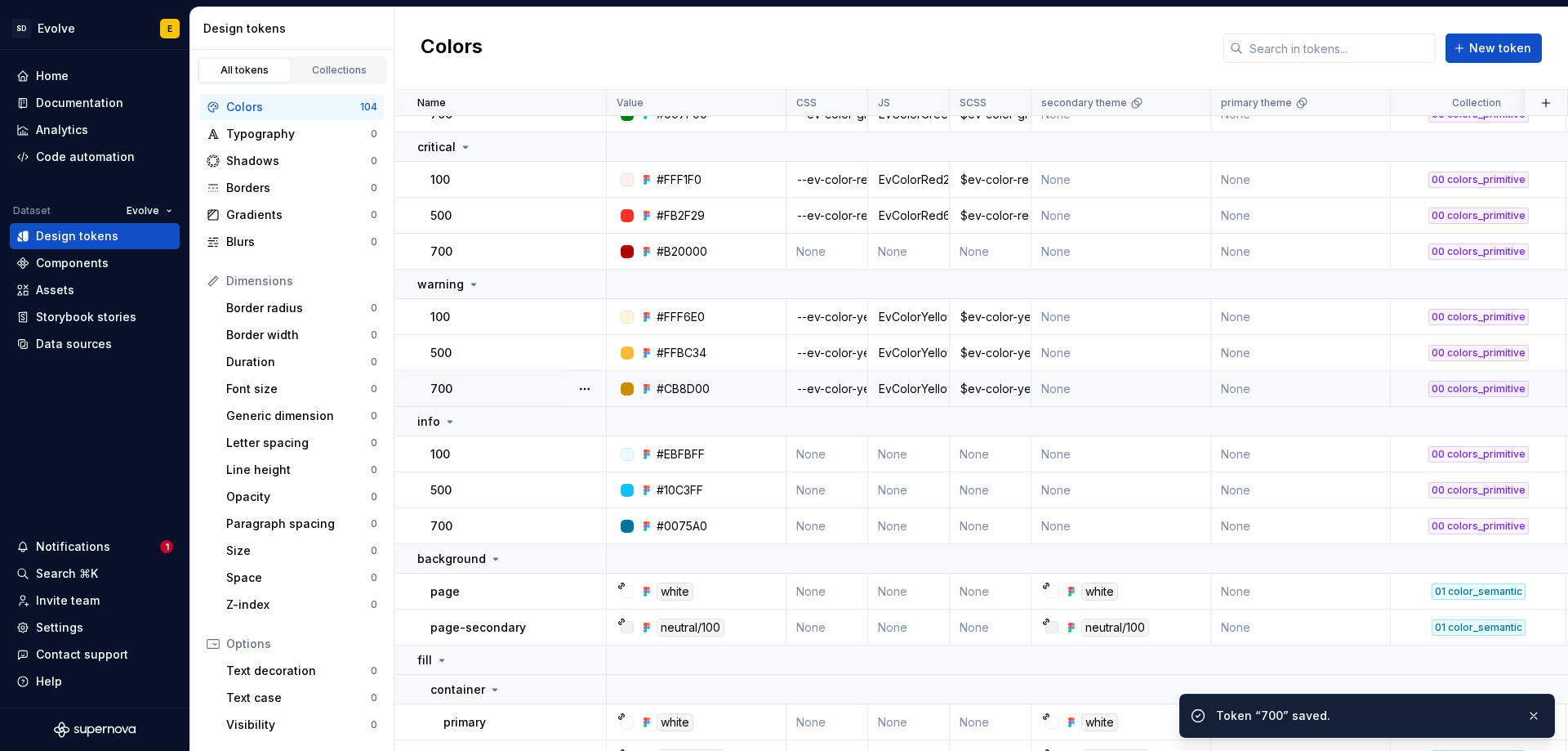
click at [821, 457] on td "None" at bounding box center [827, 454] width 81 height 36
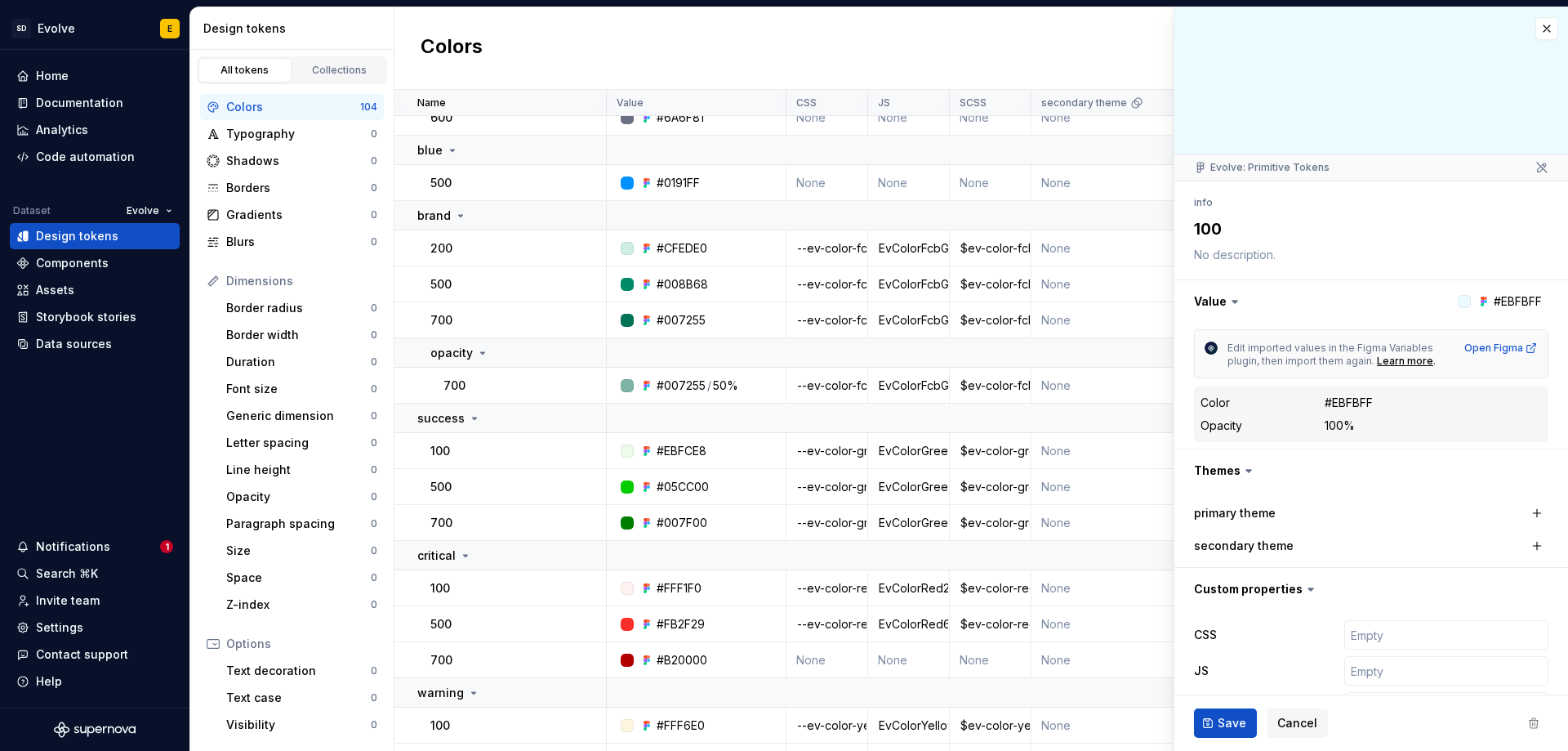
scroll to position [496, 0]
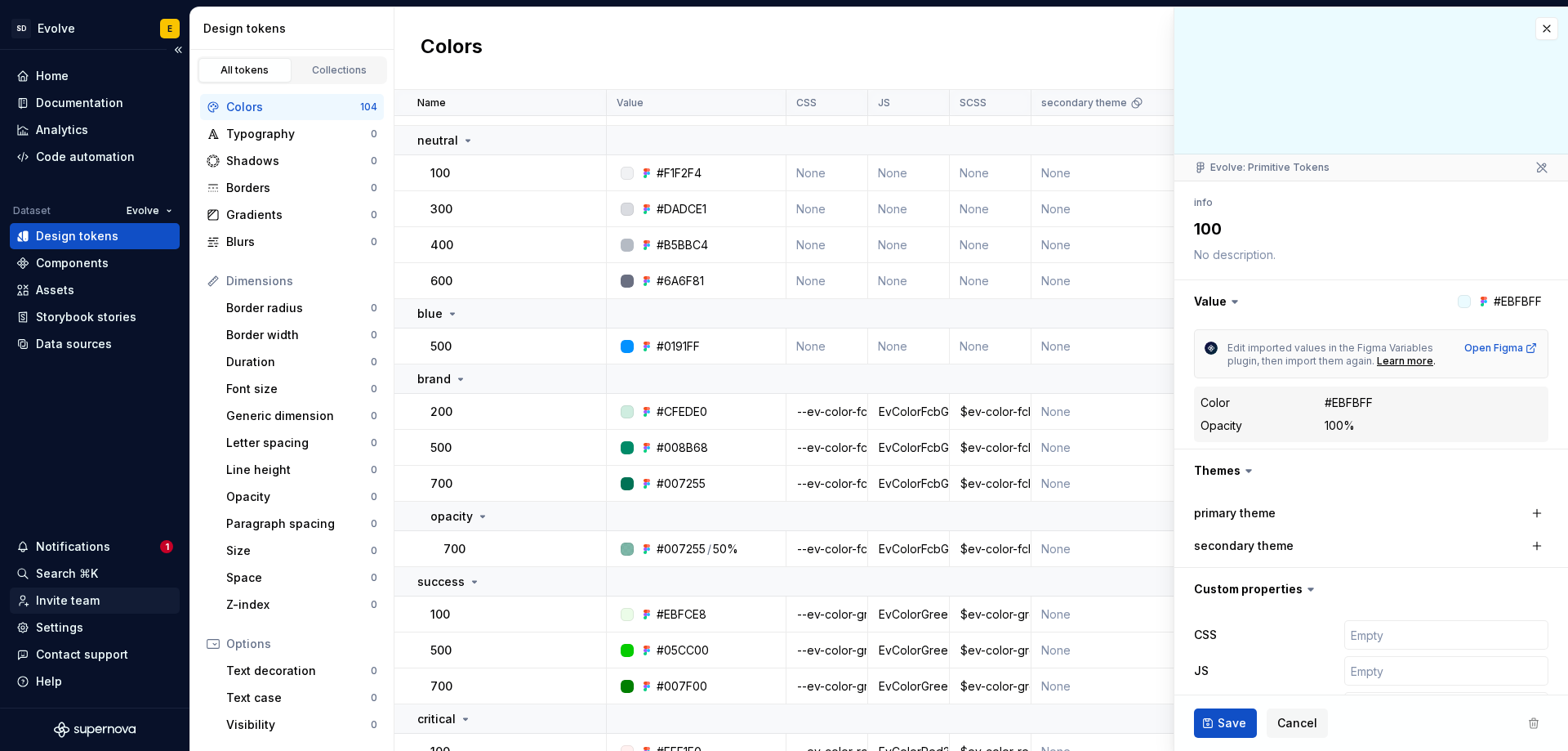
type textarea "*"
